Goal: Task Accomplishment & Management: Manage account settings

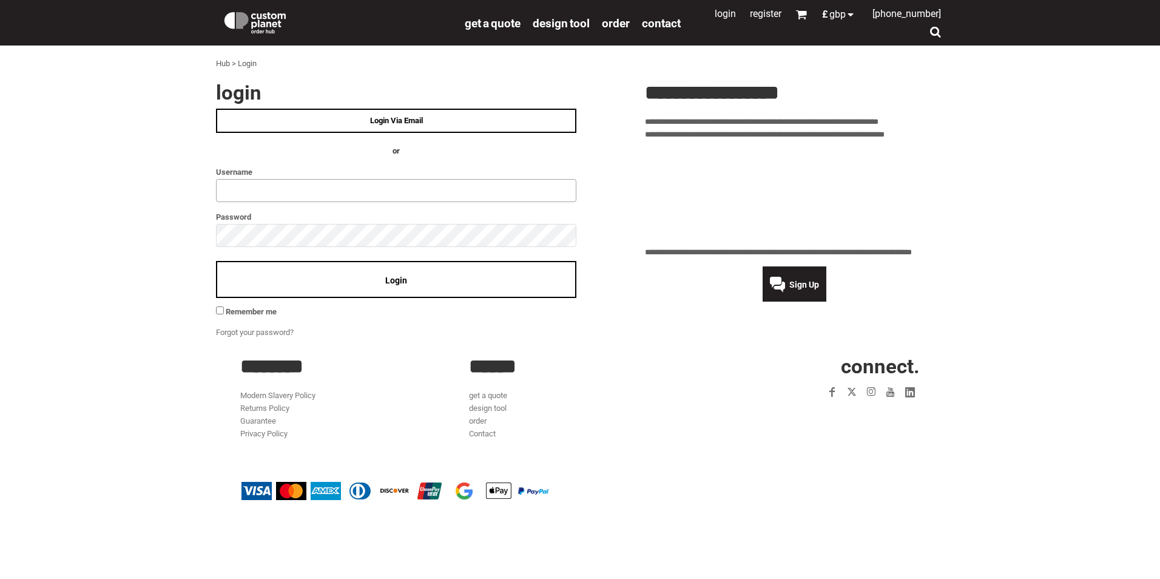
click at [486, 183] on input "text" at bounding box center [396, 190] width 360 height 23
type input "**********"
click at [329, 278] on div "Login" at bounding box center [396, 279] width 360 height 37
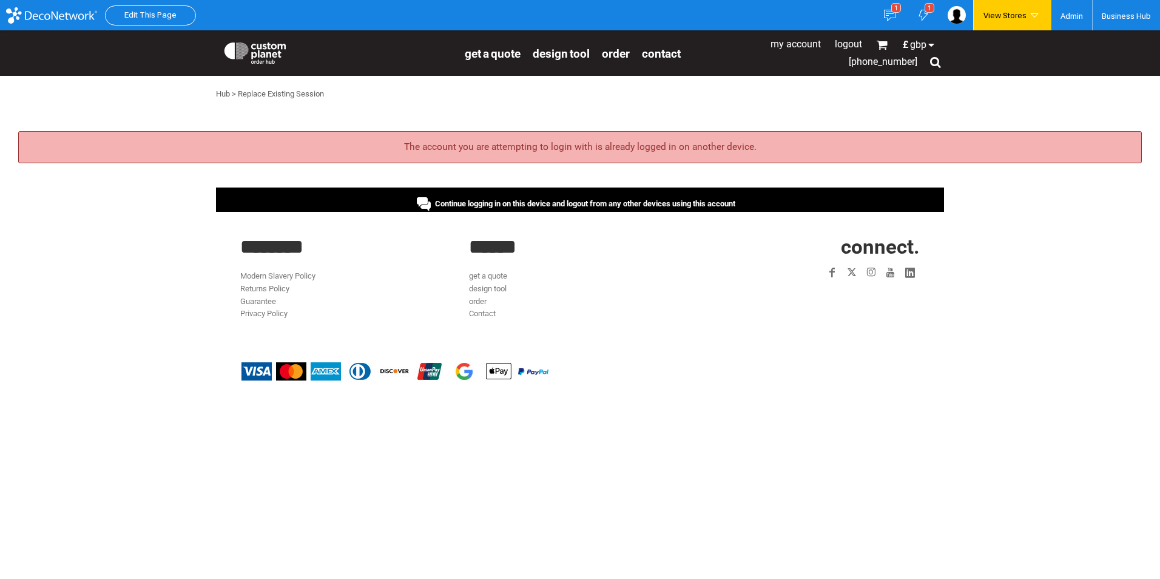
click at [598, 203] on span "Continue logging in on this device and logout from any other devices using this…" at bounding box center [585, 203] width 300 height 9
